Goal: Navigation & Orientation: Find specific page/section

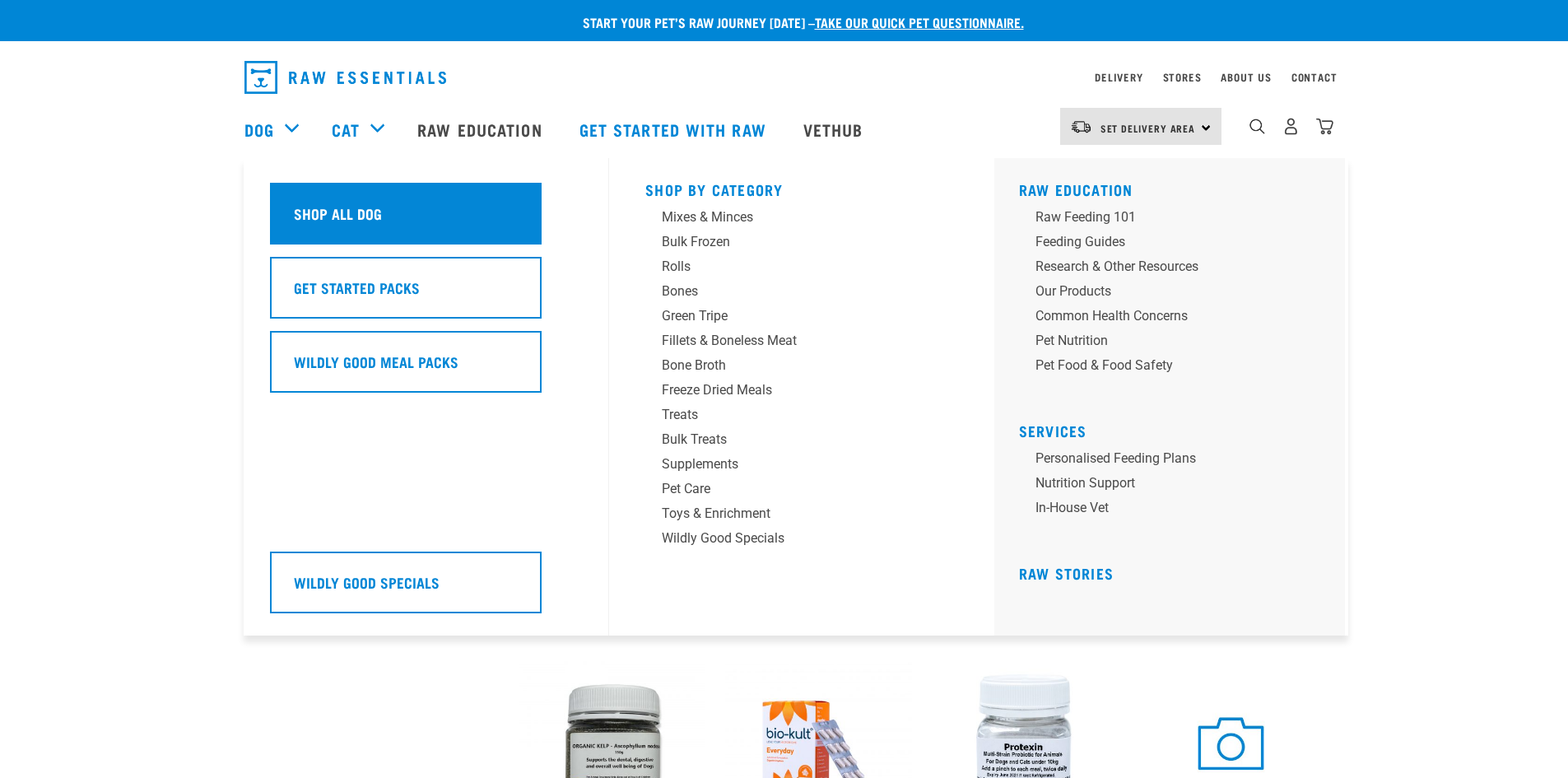
click at [324, 200] on div "Shop All Dog" at bounding box center [406, 213] width 271 height 62
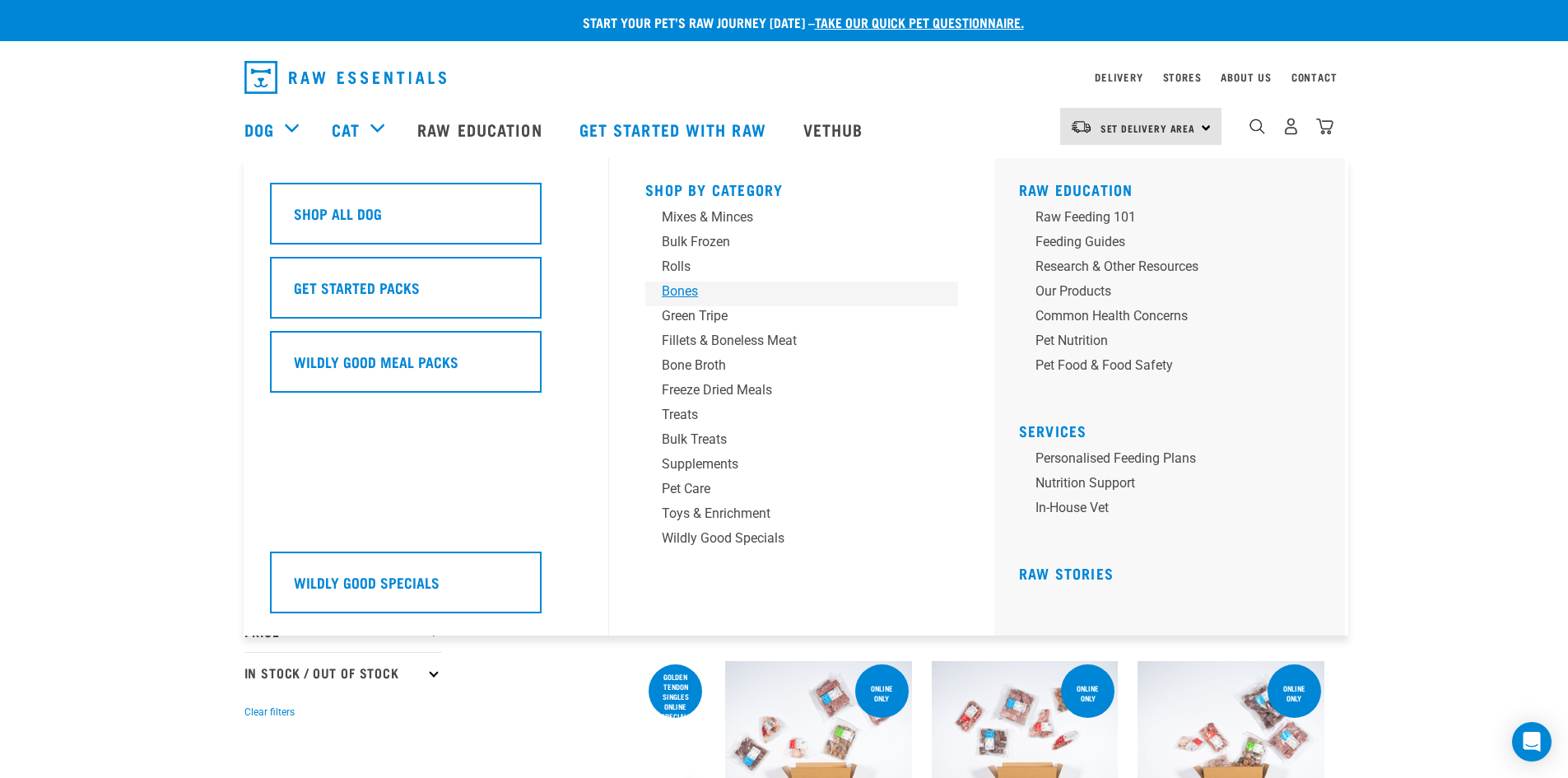
drag, startPoint x: 685, startPoint y: 288, endPoint x: 690, endPoint y: 299, distance: 12.1
click at [685, 288] on div "Bones" at bounding box center [791, 292] width 257 height 19
